Goal: Information Seeking & Learning: Learn about a topic

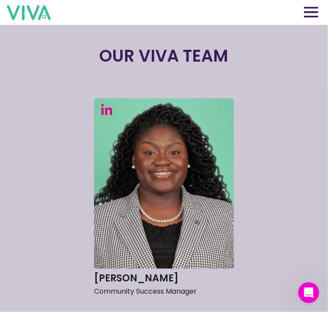
click at [191, 150] on img at bounding box center [164, 183] width 140 height 171
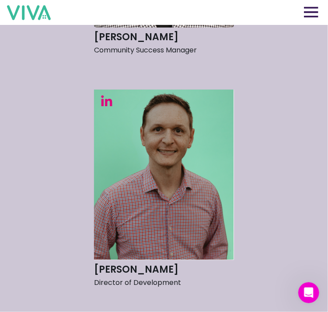
scroll to position [245, 0]
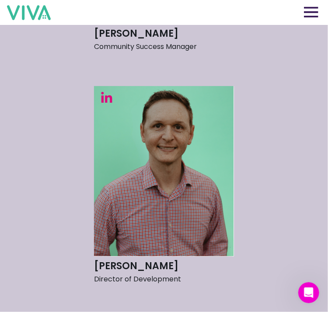
click at [191, 150] on img at bounding box center [164, 171] width 140 height 171
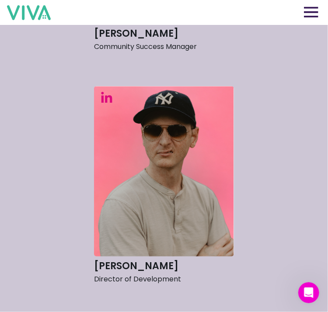
click at [209, 162] on img at bounding box center [164, 171] width 140 height 171
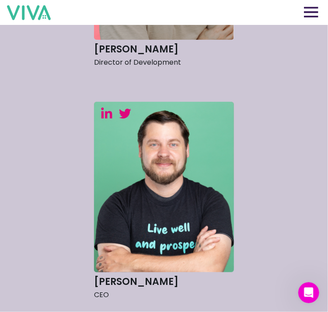
scroll to position [462, 0]
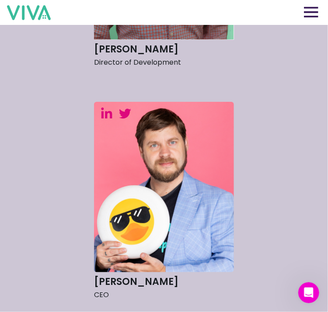
click at [213, 175] on img at bounding box center [164, 187] width 140 height 171
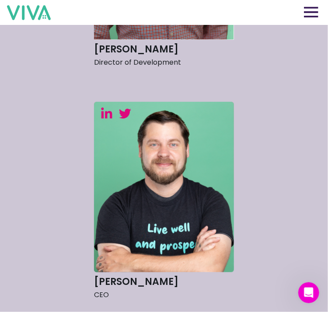
click at [138, 281] on h3 "[PERSON_NAME]" at bounding box center [164, 281] width 140 height 13
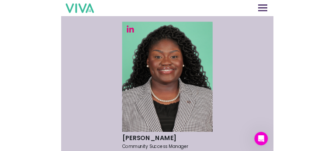
scroll to position [0, 0]
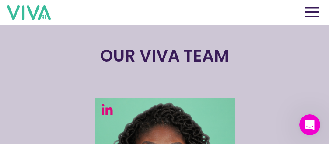
click at [318, 9] on img at bounding box center [312, 12] width 14 height 11
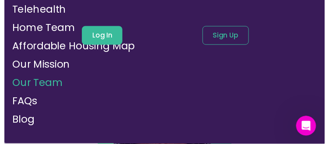
scroll to position [94, 0]
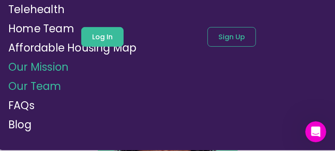
click at [24, 60] on link "Our Mission" at bounding box center [38, 67] width 60 height 14
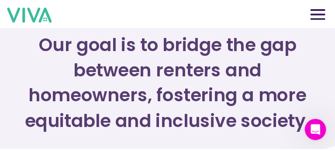
scroll to position [1315, 0]
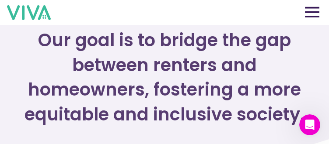
click at [313, 9] on img at bounding box center [312, 12] width 14 height 11
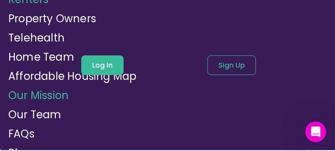
scroll to position [60, 0]
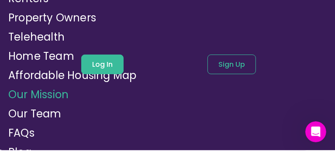
click at [37, 55] on div "Log In Sign Up" at bounding box center [169, 65] width 342 height 20
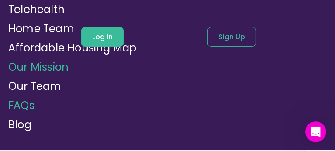
click at [24, 98] on link "FAQs" at bounding box center [21, 105] width 26 height 14
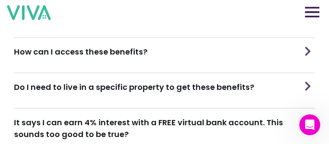
scroll to position [341, 0]
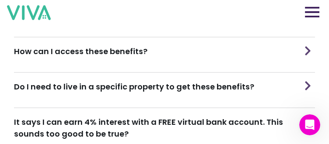
click at [127, 48] on h3 "How can I access these benefits?" at bounding box center [80, 51] width 133 height 12
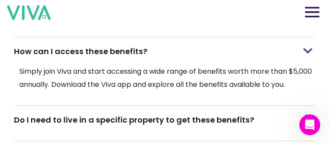
click at [312, 45] on img at bounding box center [307, 51] width 9 height 13
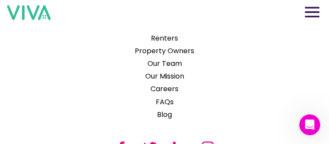
scroll to position [877, 0]
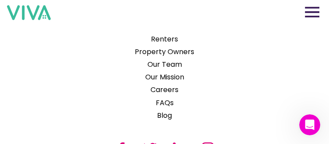
click at [38, 17] on img at bounding box center [29, 12] width 44 height 15
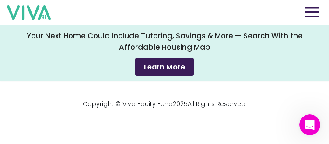
scroll to position [3338, 0]
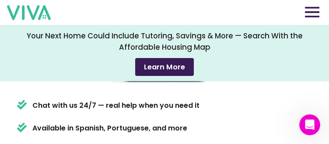
scroll to position [561, 0]
